Goal: Entertainment & Leisure: Consume media (video, audio)

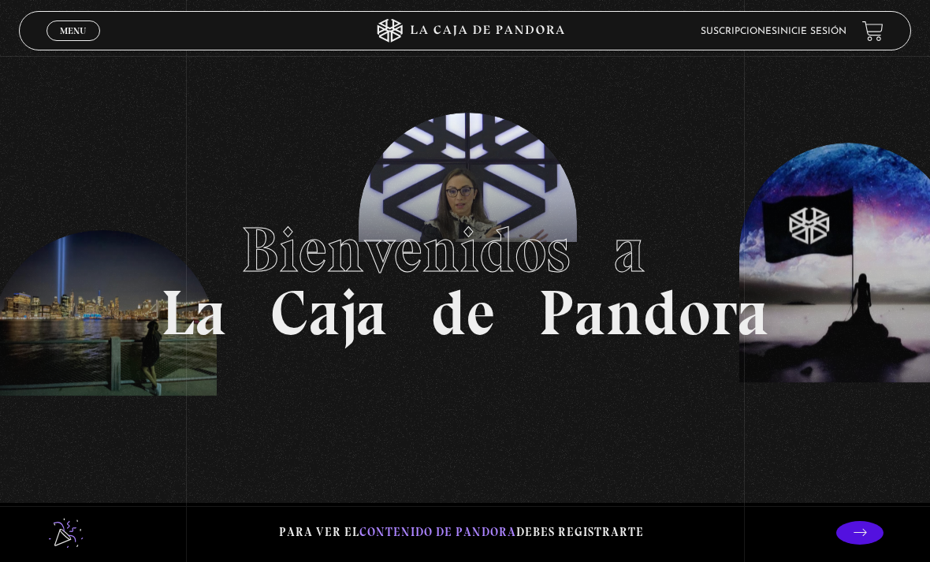
click at [80, 35] on span "Menu" at bounding box center [73, 30] width 26 height 9
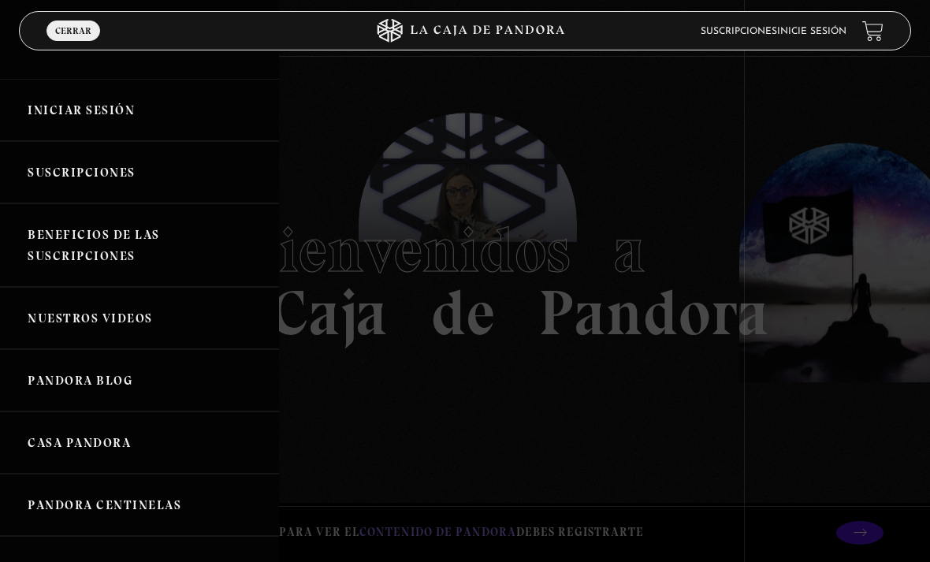
scroll to position [15, 0]
click at [160, 112] on link "Iniciar Sesión" at bounding box center [139, 111] width 279 height 62
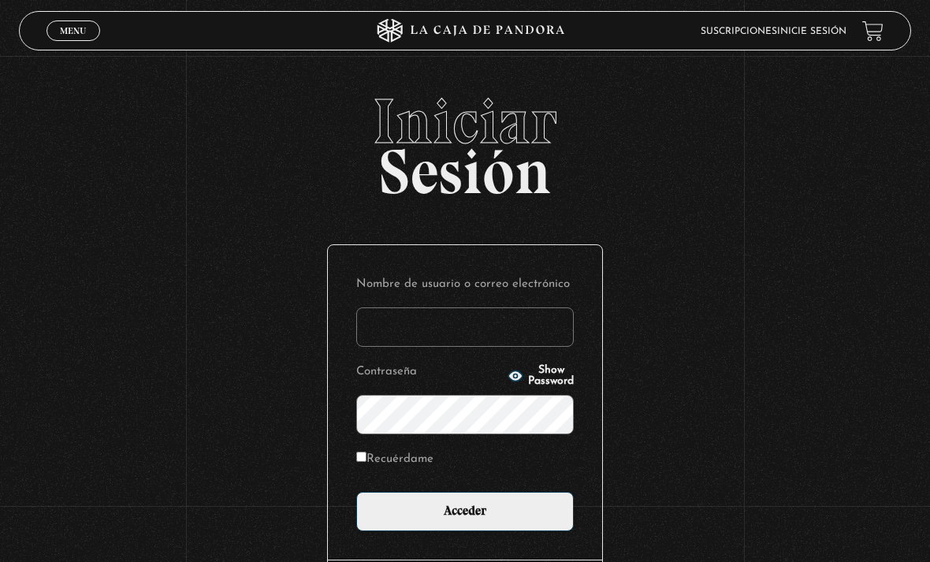
type input "Jen.pam"
click at [465, 520] on input "Acceder" at bounding box center [465, 511] width 218 height 39
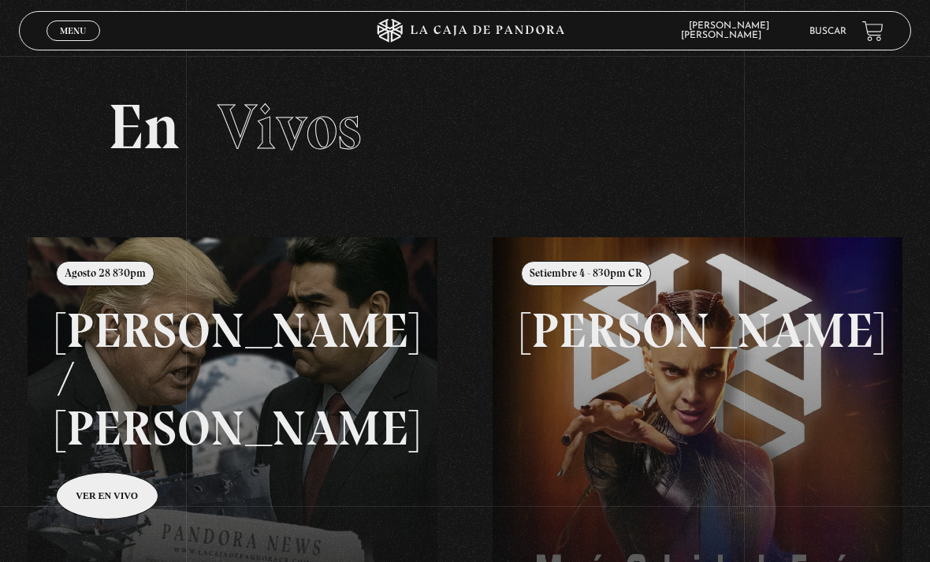
click at [80, 31] on span "Menu" at bounding box center [73, 30] width 26 height 9
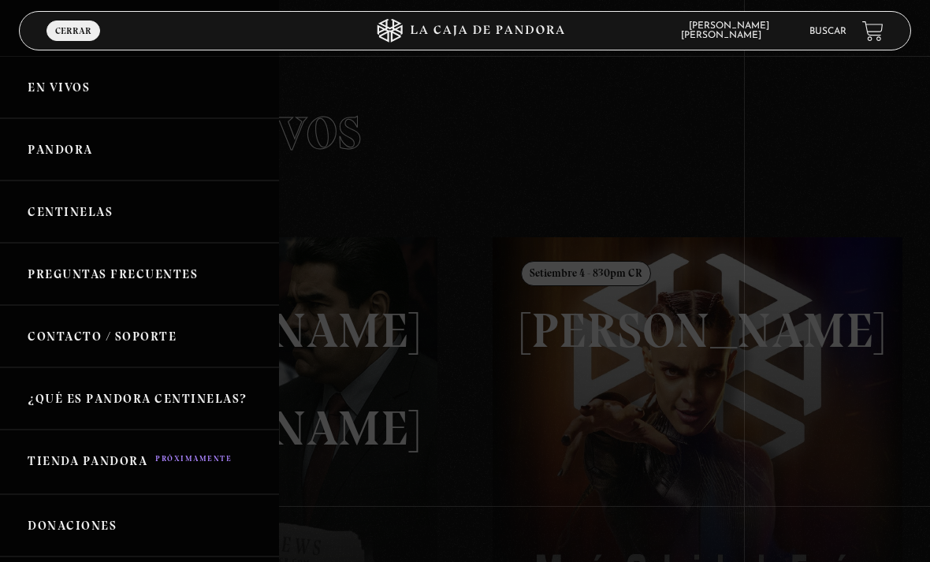
click at [49, 151] on link "Pandora" at bounding box center [139, 149] width 279 height 62
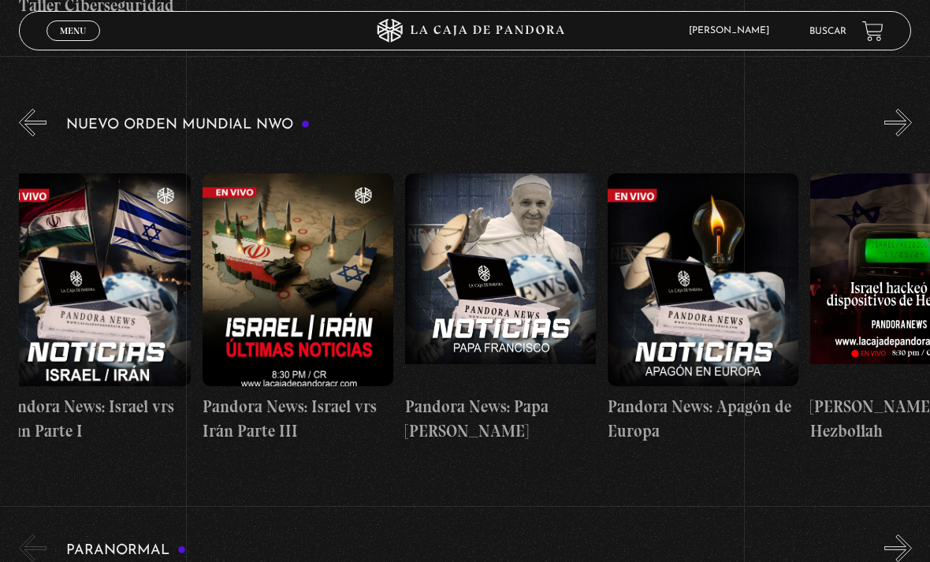
scroll to position [0, 424]
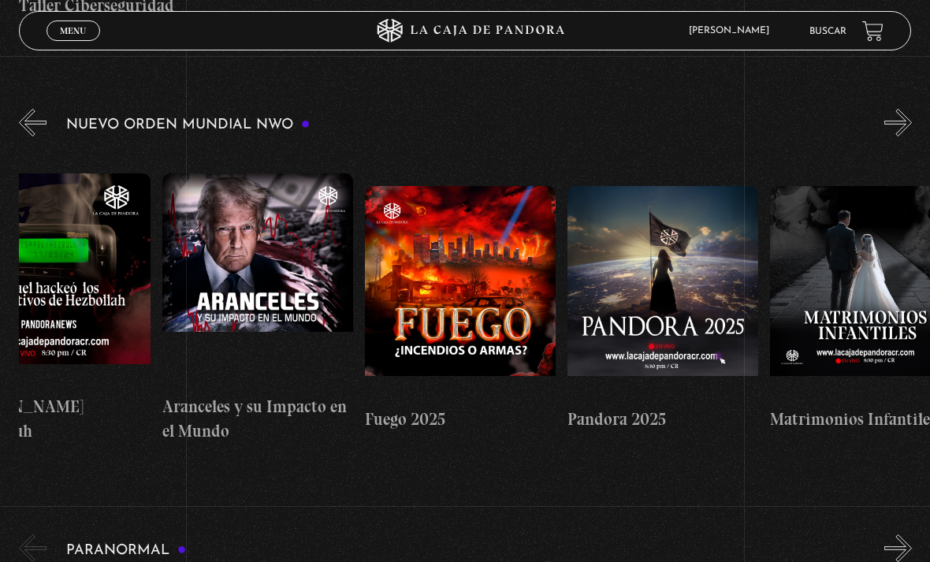
click at [887, 136] on button "»" at bounding box center [899, 123] width 28 height 28
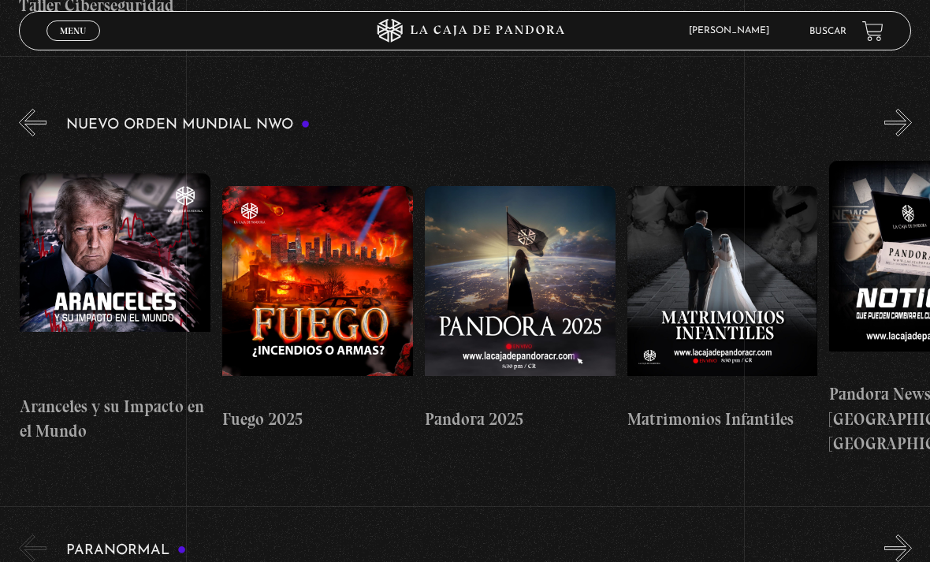
click at [908, 125] on button "»" at bounding box center [899, 123] width 28 height 28
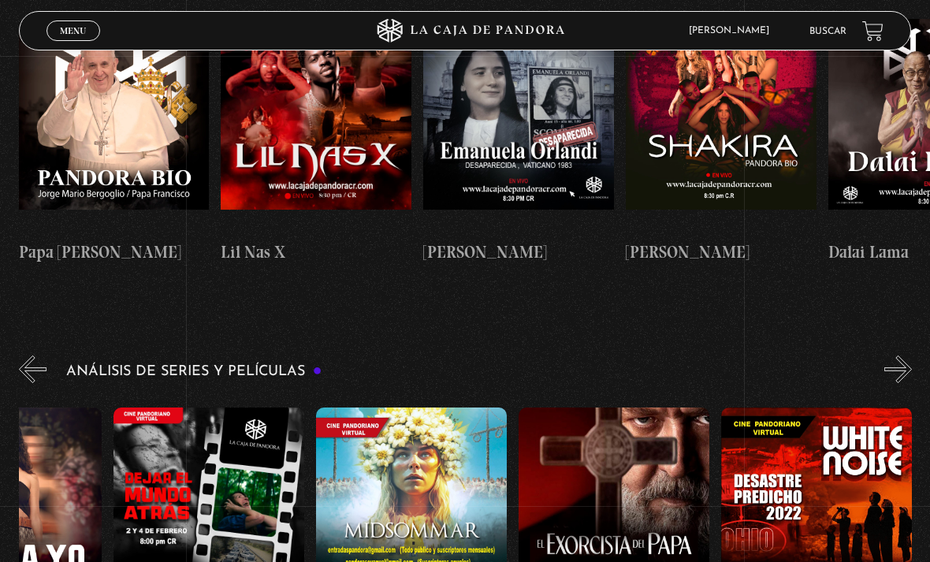
scroll to position [0, 857]
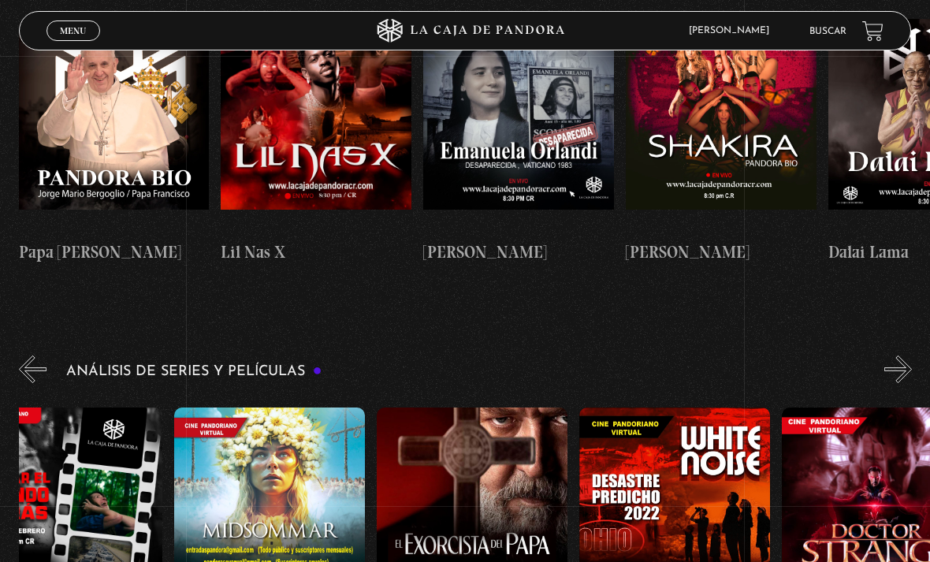
click at [503, 419] on figure at bounding box center [472, 514] width 191 height 213
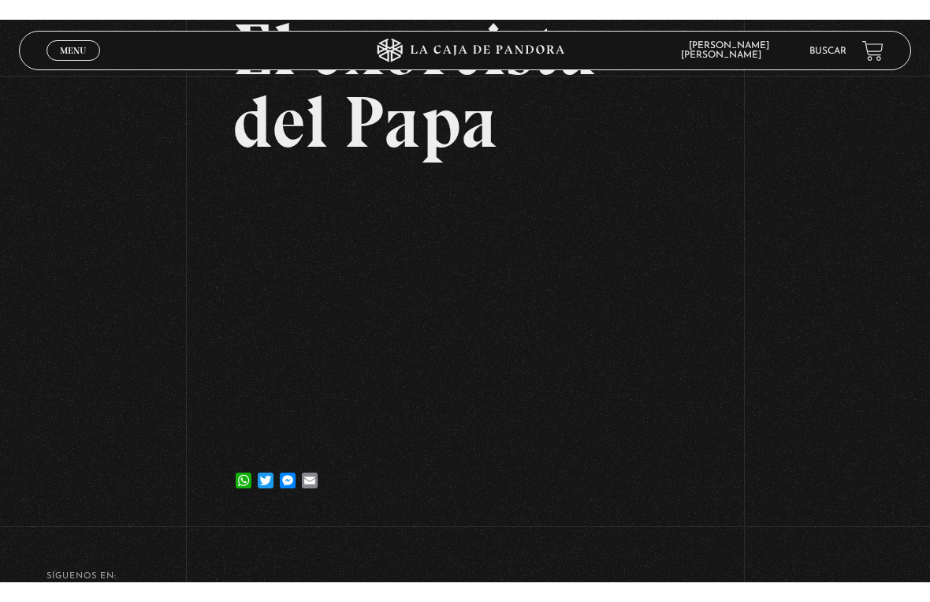
scroll to position [19, 0]
